Goal: Transaction & Acquisition: Purchase product/service

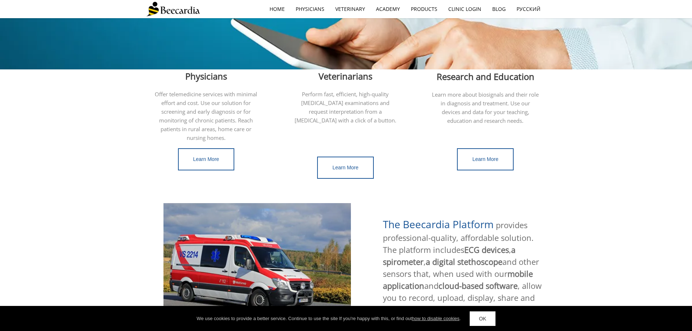
scroll to position [182, 0]
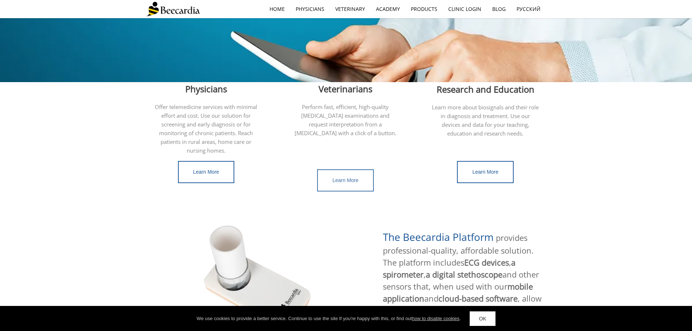
click at [346, 177] on span "Learn More" at bounding box center [345, 180] width 26 height 6
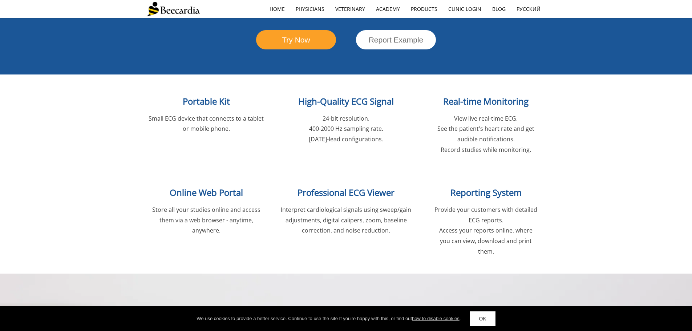
scroll to position [895, 0]
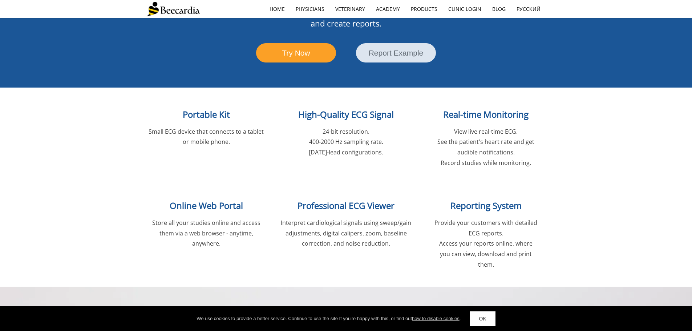
click at [399, 49] on span "Report Example" at bounding box center [396, 53] width 55 height 8
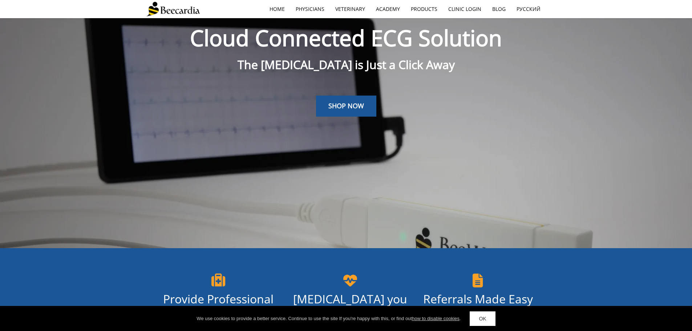
scroll to position [0, 0]
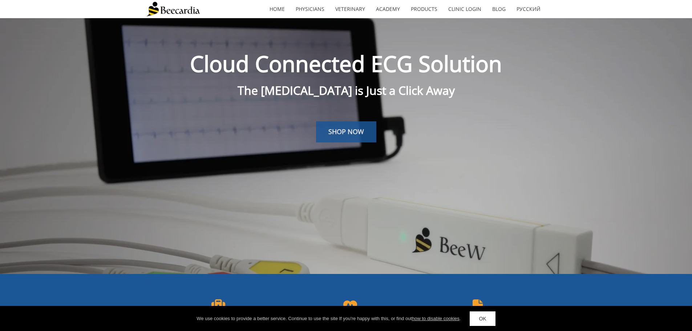
click at [345, 129] on span "SHOP NOW" at bounding box center [346, 131] width 36 height 9
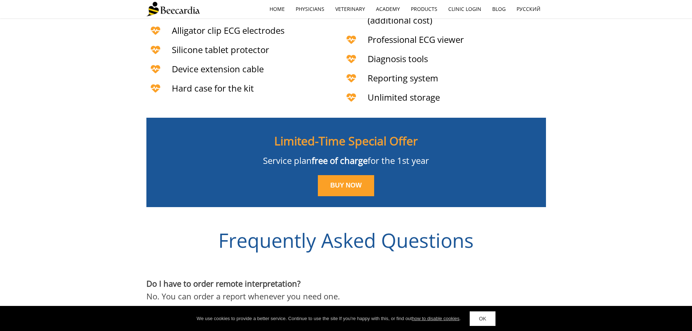
scroll to position [1958, 0]
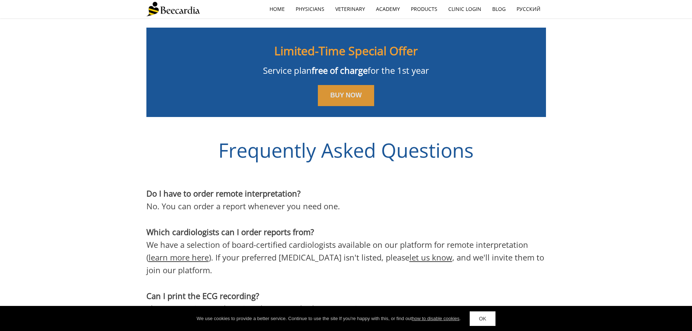
click at [358, 92] on span "BUY NOW" at bounding box center [346, 95] width 32 height 7
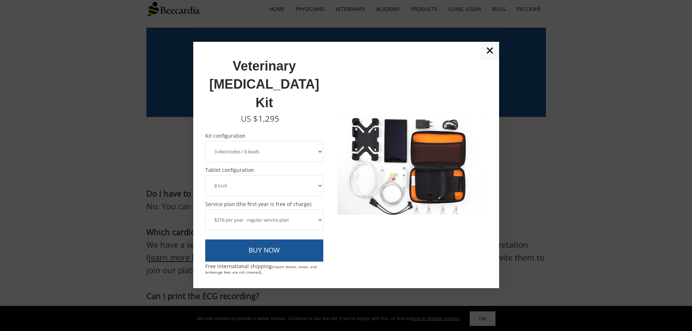
click at [321, 175] on select "8 Inch 10 Inch" at bounding box center [264, 185] width 118 height 21
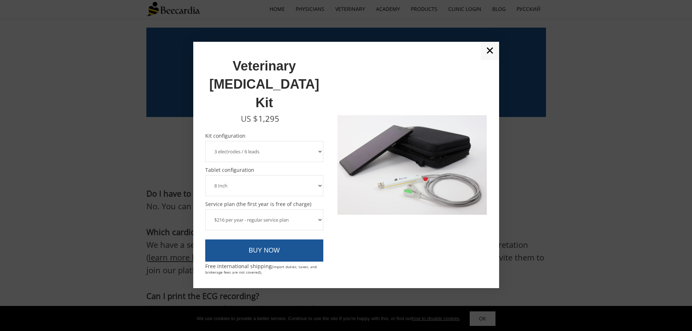
click at [318, 209] on select "$216 per year - regular service plan $120 per year - plan without the device in…" at bounding box center [264, 219] width 118 height 21
click at [427, 215] on div at bounding box center [411, 165] width 149 height 222
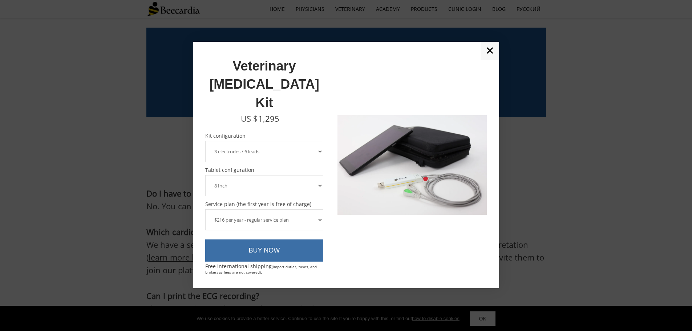
click at [271, 239] on link "BUY NOW" at bounding box center [264, 250] width 118 height 23
